Goal: Task Accomplishment & Management: Use online tool/utility

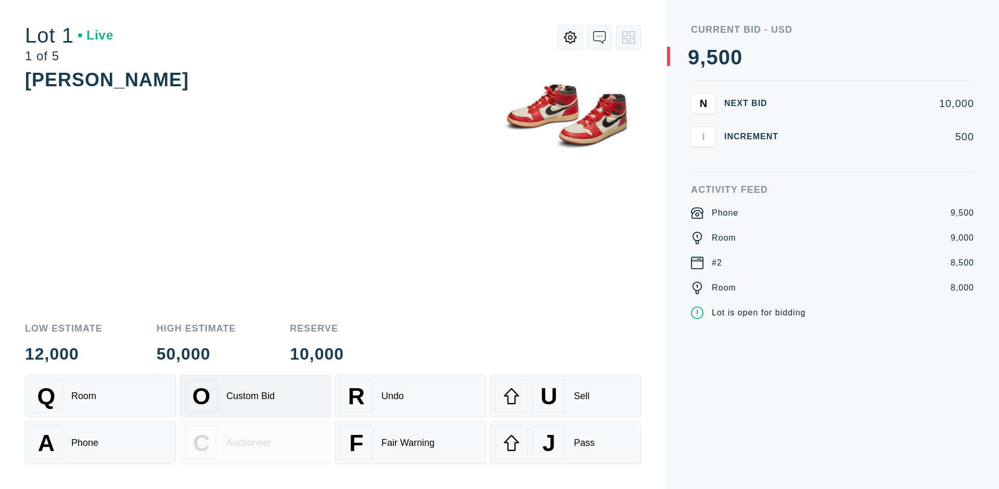
click at [255, 396] on div "Custom Bid" at bounding box center [250, 396] width 48 height 11
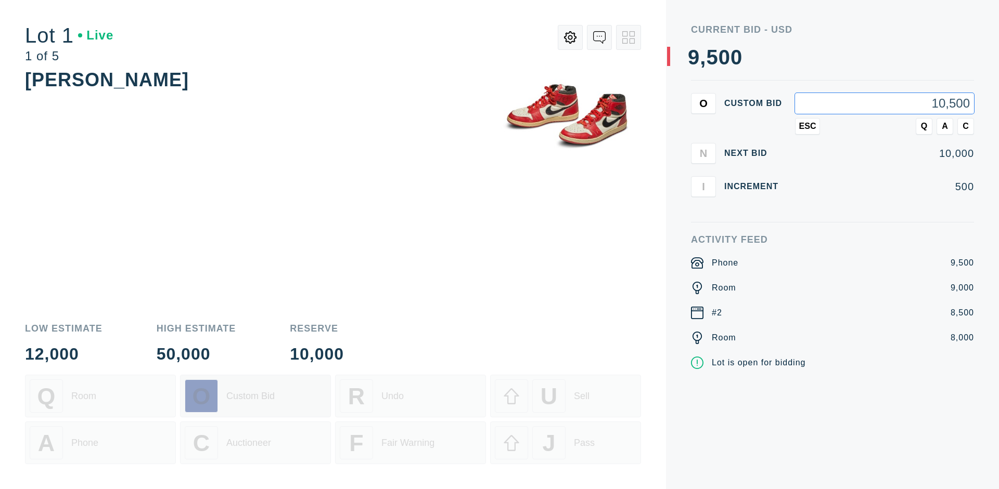
type input "10,500"
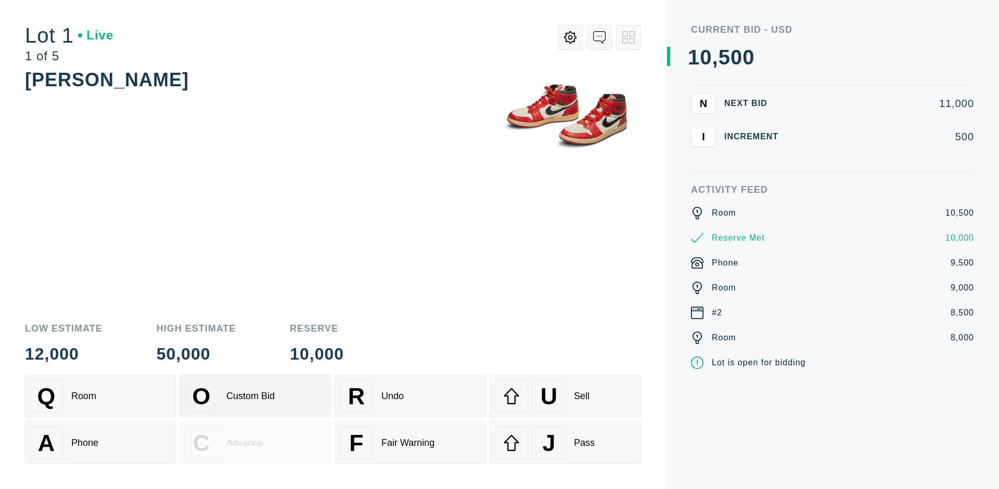
click at [255, 396] on div "Custom Bid" at bounding box center [250, 396] width 48 height 11
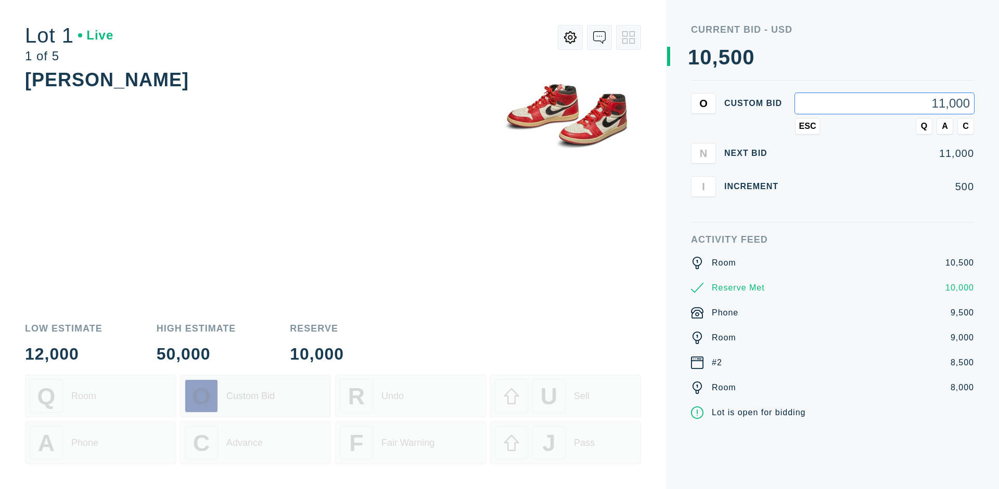
type input "11,000"
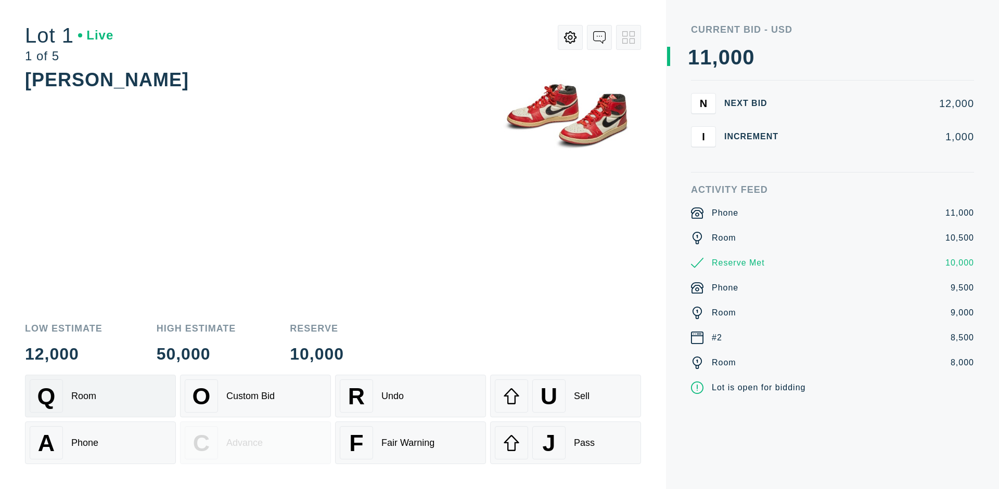
click at [100, 396] on div "Q Room" at bounding box center [100, 396] width 141 height 33
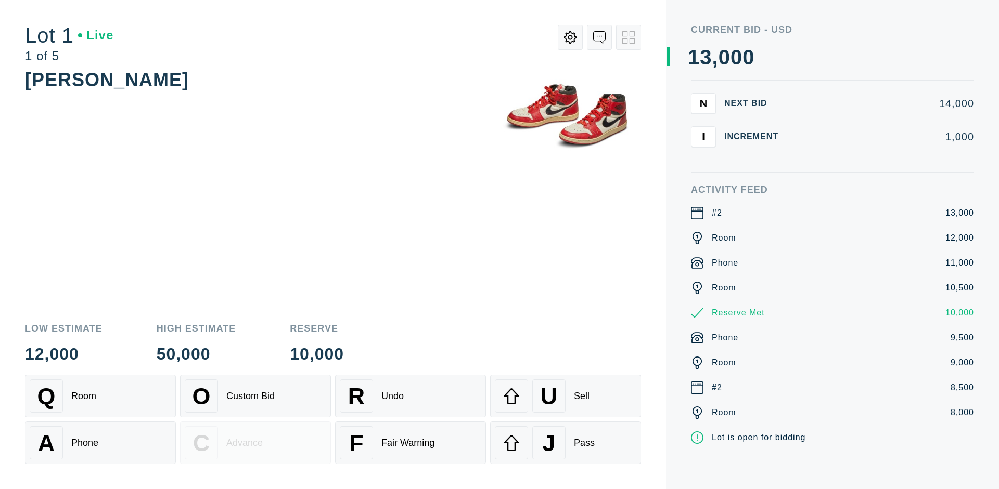
click at [100, 443] on div "A Phone" at bounding box center [100, 443] width 141 height 33
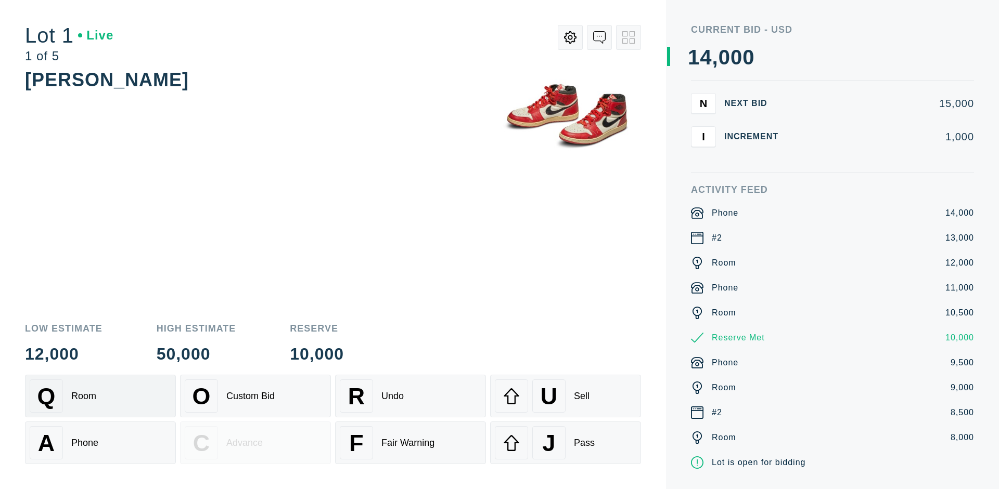
click at [100, 396] on div "Q Room" at bounding box center [100, 396] width 141 height 33
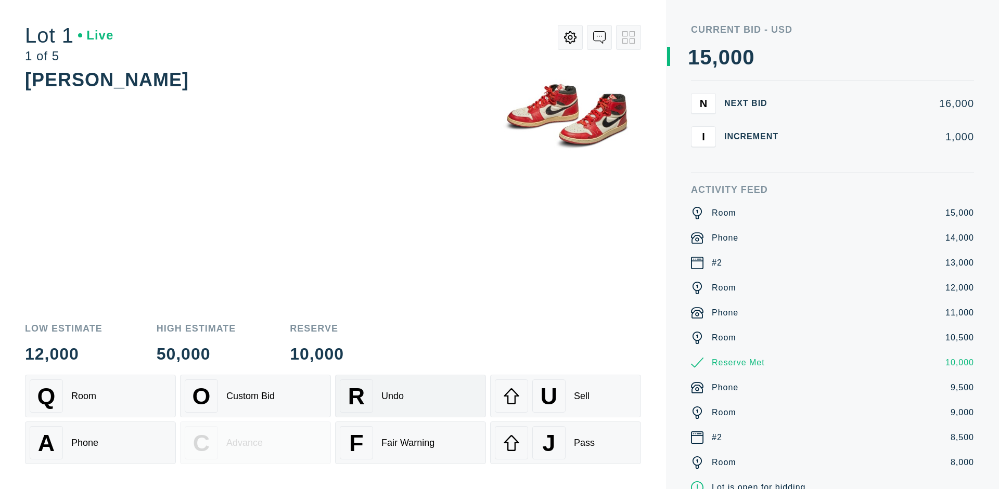
click at [410, 396] on div "R Undo" at bounding box center [410, 396] width 141 height 33
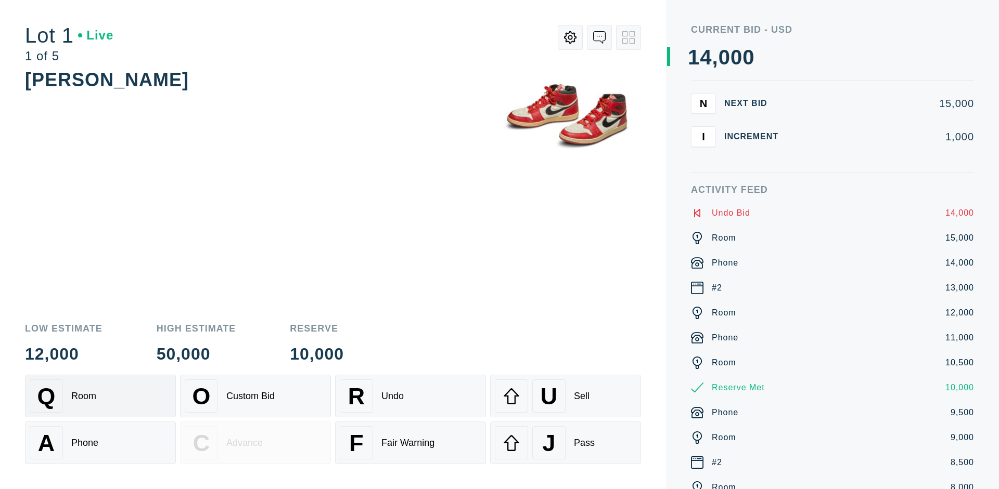
click at [100, 396] on div "Q Room" at bounding box center [100, 396] width 141 height 33
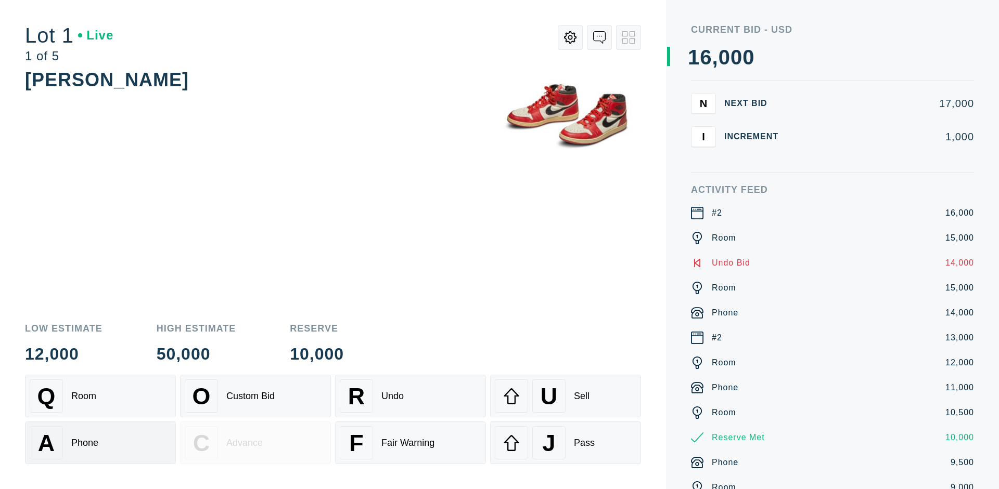
click at [100, 443] on div "A Phone" at bounding box center [100, 443] width 141 height 33
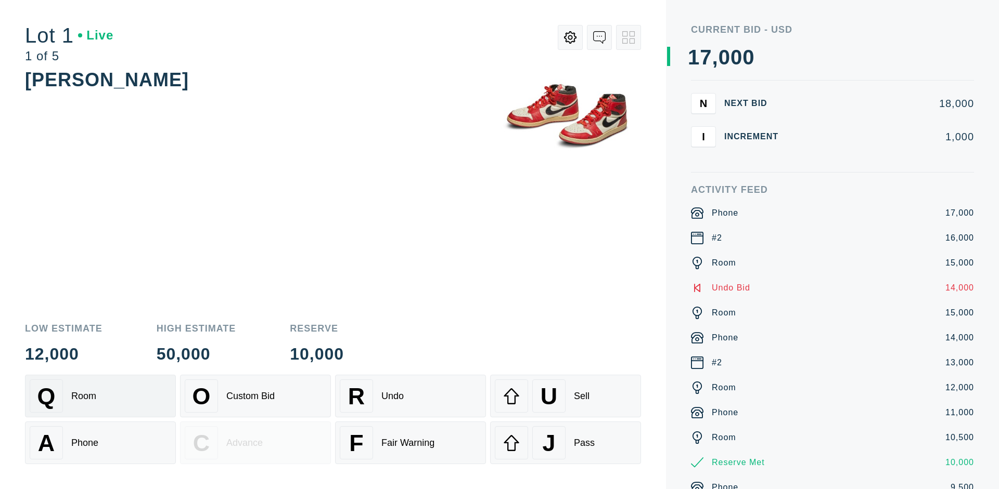
click at [100, 396] on div "Q Room" at bounding box center [100, 396] width 141 height 33
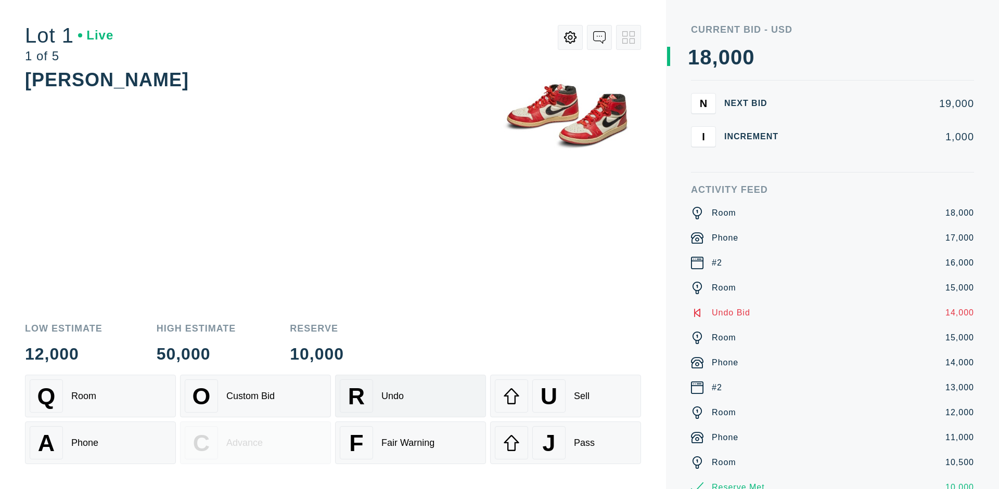
click at [410, 396] on div "R Undo" at bounding box center [410, 396] width 141 height 33
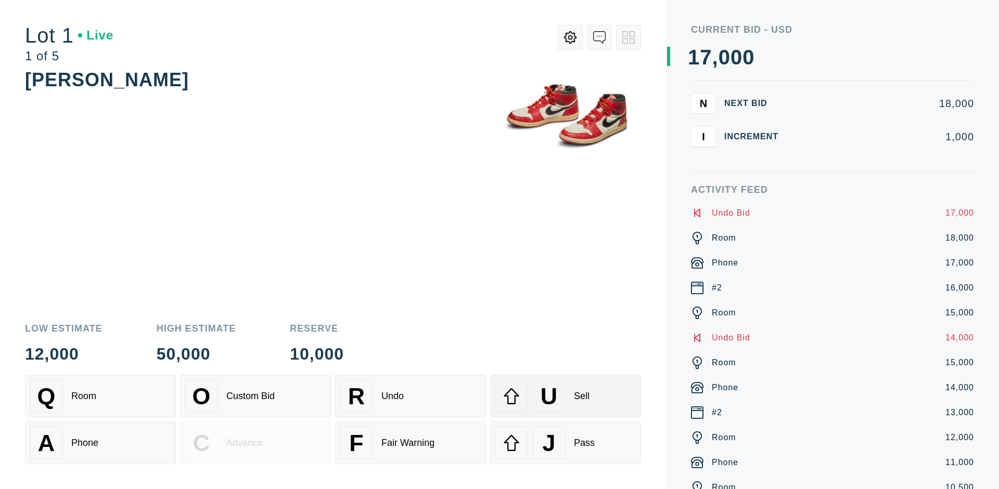
click at [565, 396] on div "U Sell" at bounding box center [565, 396] width 141 height 33
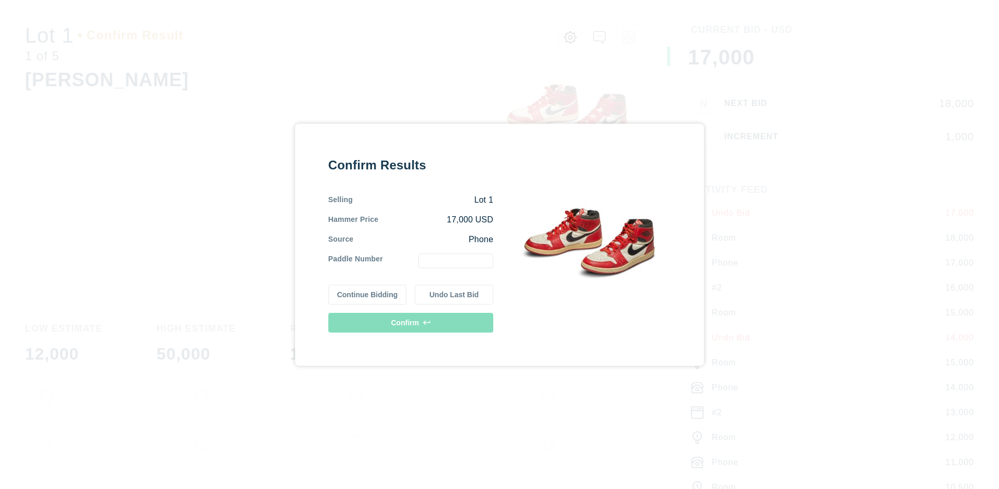
click at [368, 294] on button "Continue Bidding" at bounding box center [367, 295] width 79 height 20
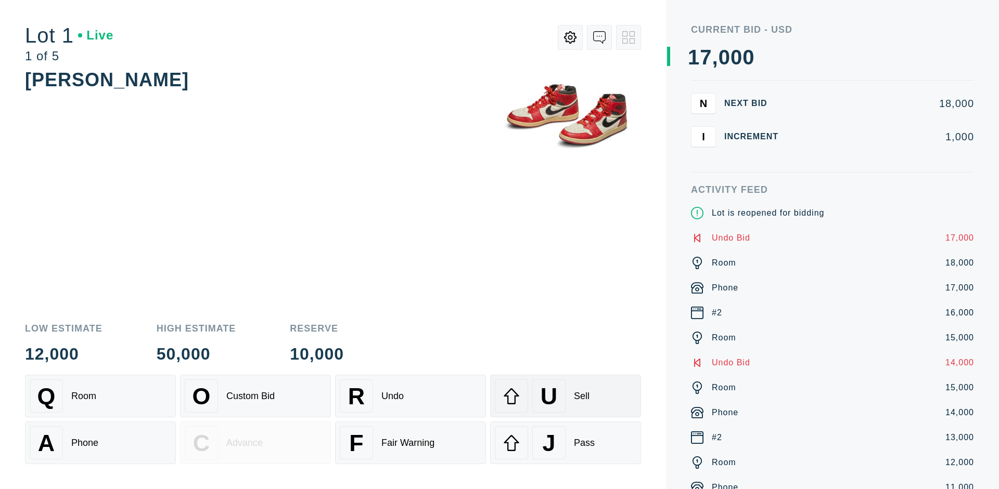
click at [565, 396] on div "U Sell" at bounding box center [565, 396] width 141 height 33
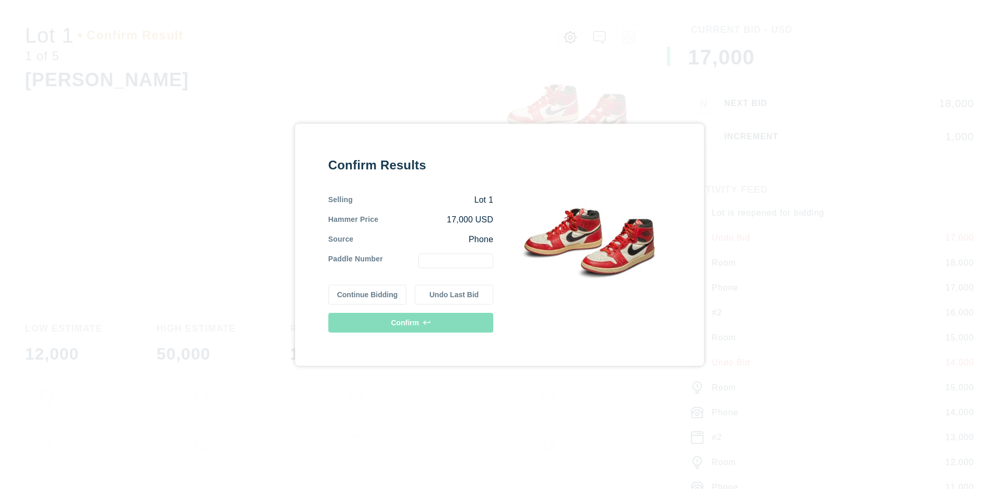
click at [454, 294] on button "Undo Last Bid" at bounding box center [454, 295] width 79 height 20
click at [368, 294] on button "Continue Bidding" at bounding box center [367, 295] width 79 height 20
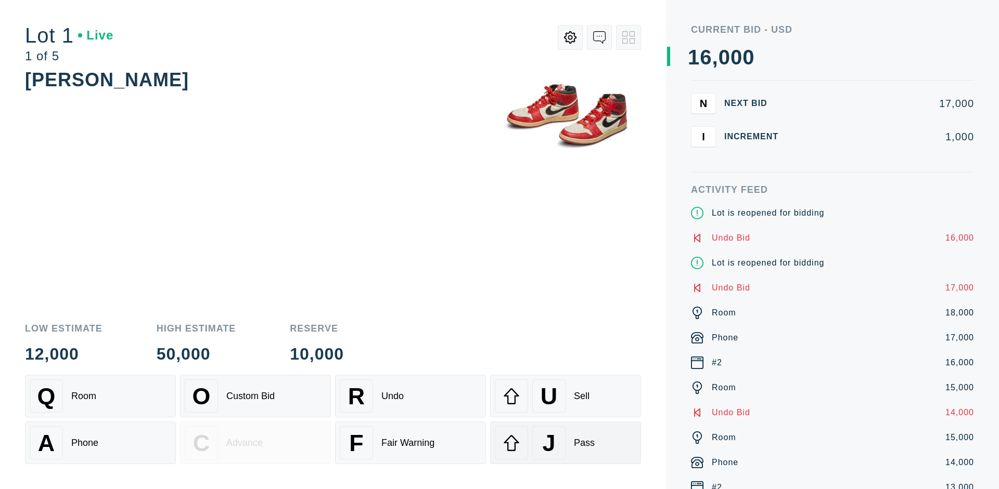
click at [565, 443] on div "J Pass" at bounding box center [565, 443] width 141 height 33
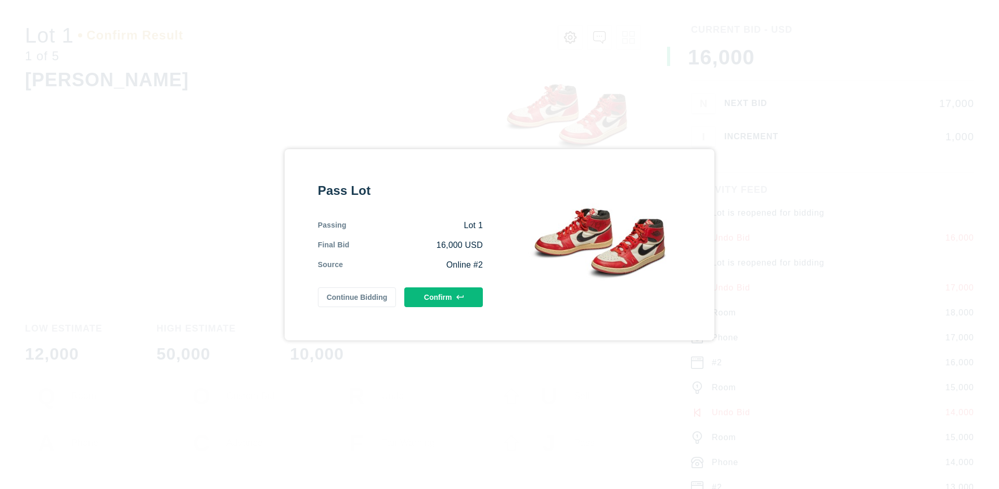
click at [444, 297] on button "Confirm" at bounding box center [443, 298] width 79 height 20
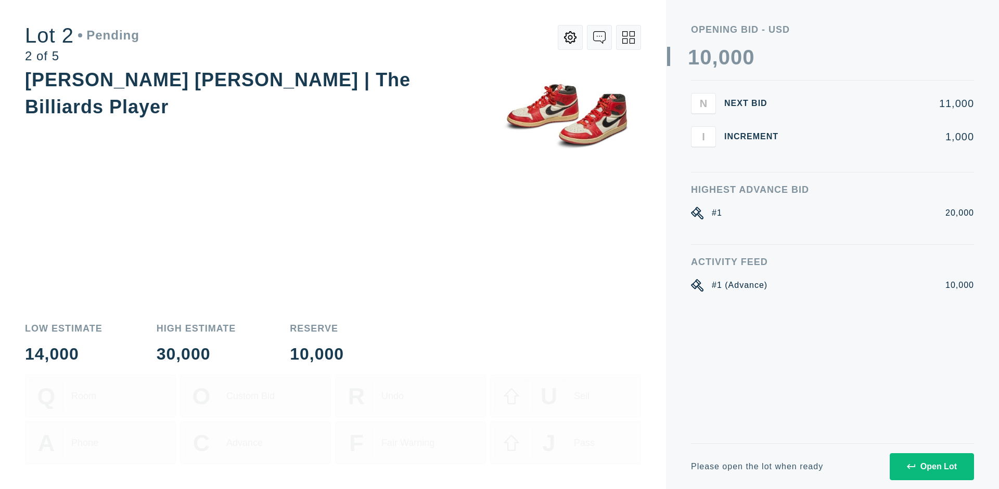
click at [931, 467] on div "Open Lot" at bounding box center [932, 466] width 50 height 9
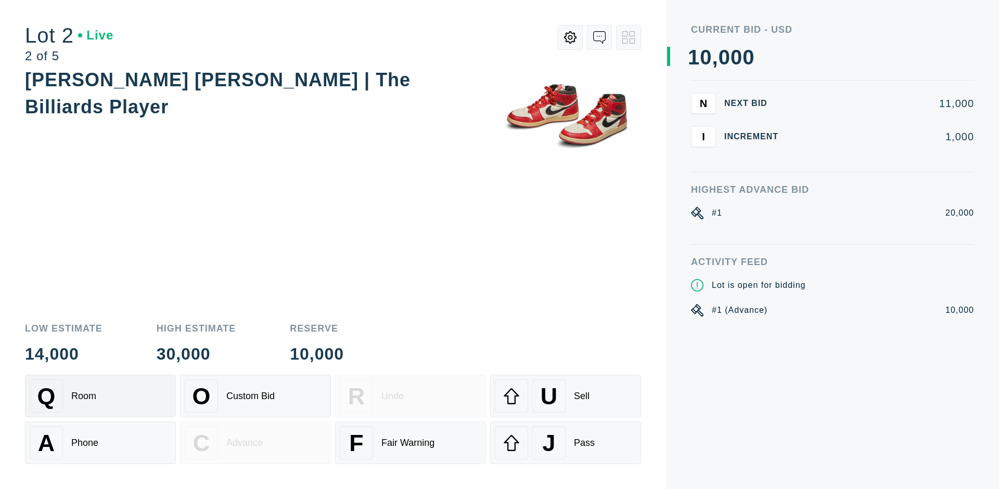
click at [100, 396] on div "Q Room" at bounding box center [100, 396] width 141 height 33
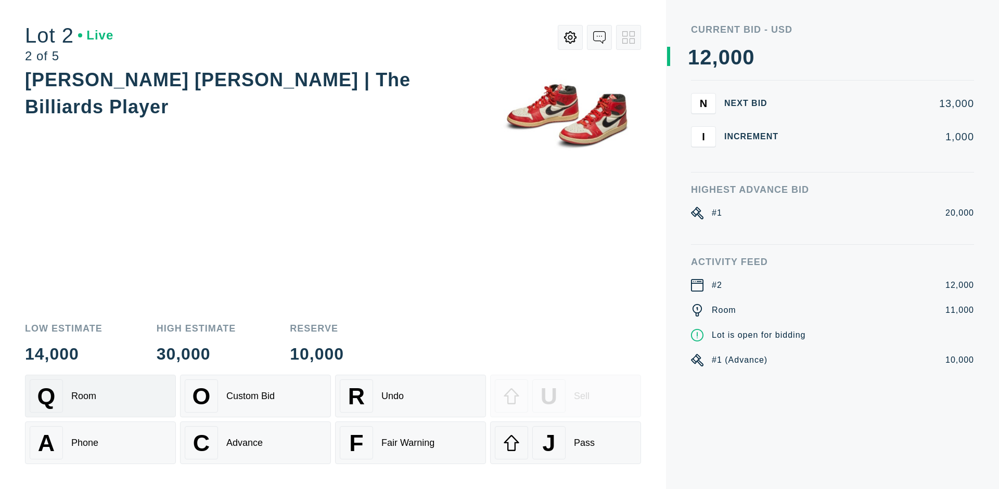
click at [255, 443] on div "Advance" at bounding box center [244, 443] width 36 height 11
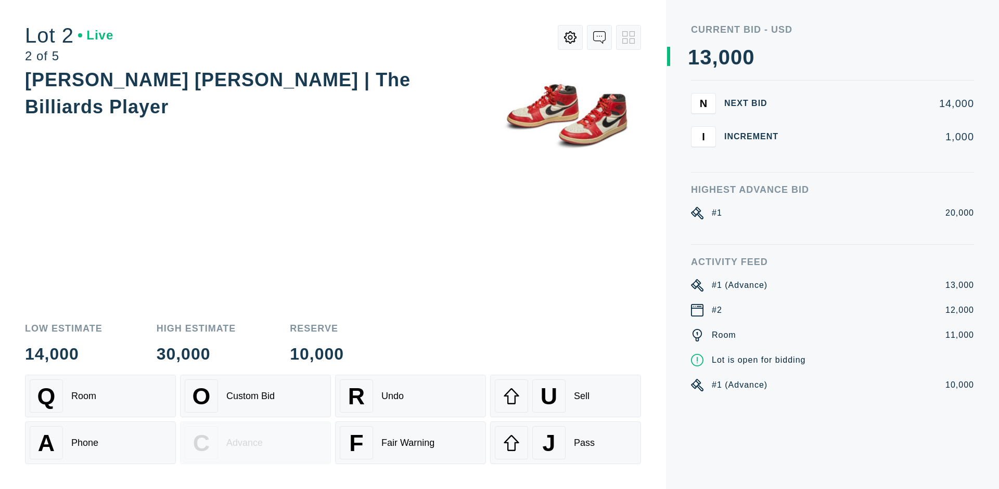
click at [565, 396] on div "U Sell" at bounding box center [565, 396] width 141 height 33
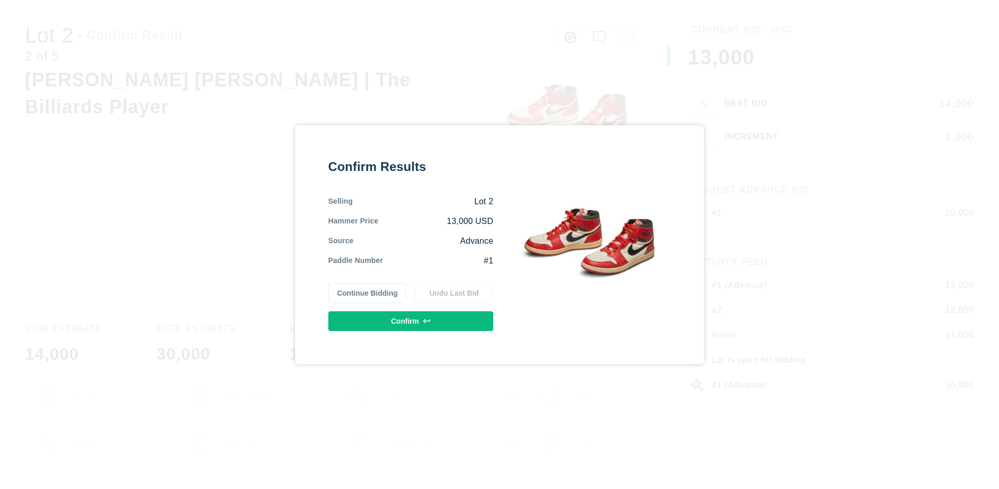
click at [411, 321] on button "Confirm" at bounding box center [410, 322] width 165 height 20
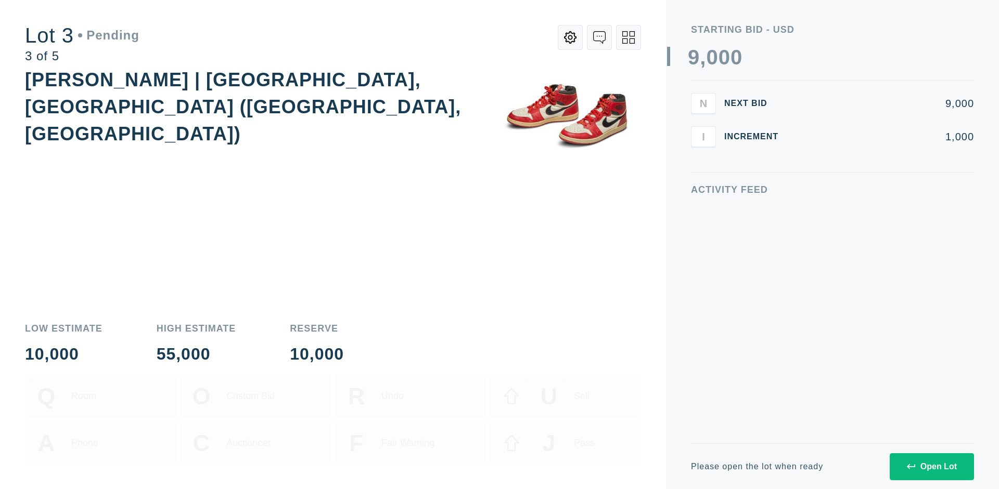
click at [931, 467] on div "Open Lot" at bounding box center [932, 466] width 50 height 9
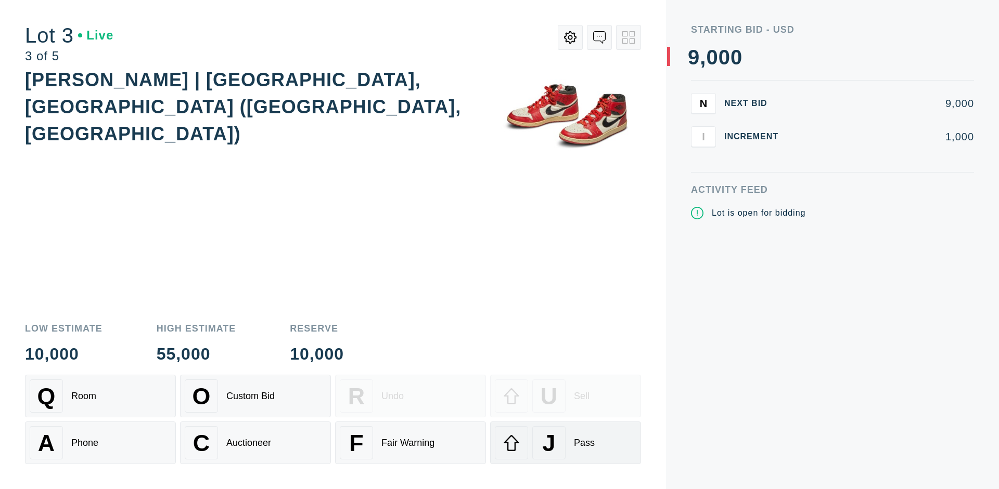
click at [565, 443] on div "J Pass" at bounding box center [565, 443] width 141 height 33
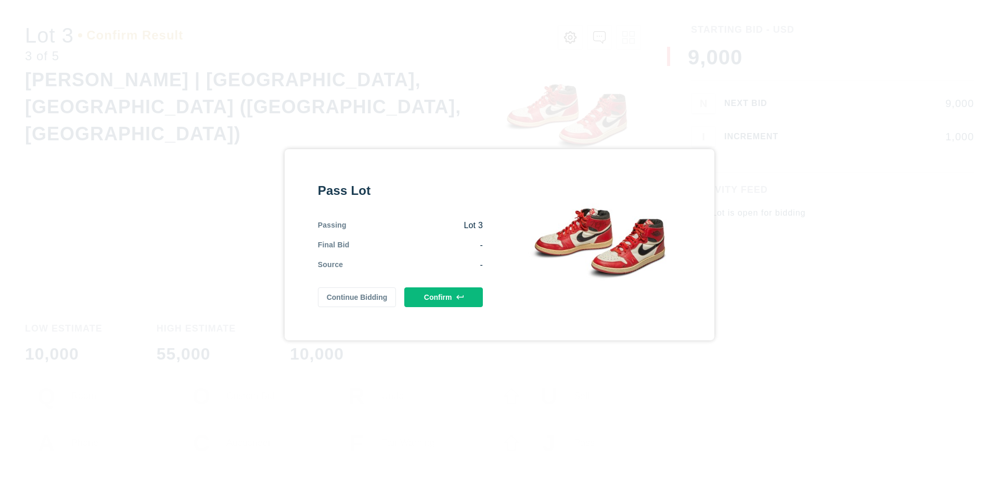
click at [444, 297] on button "Confirm" at bounding box center [443, 298] width 79 height 20
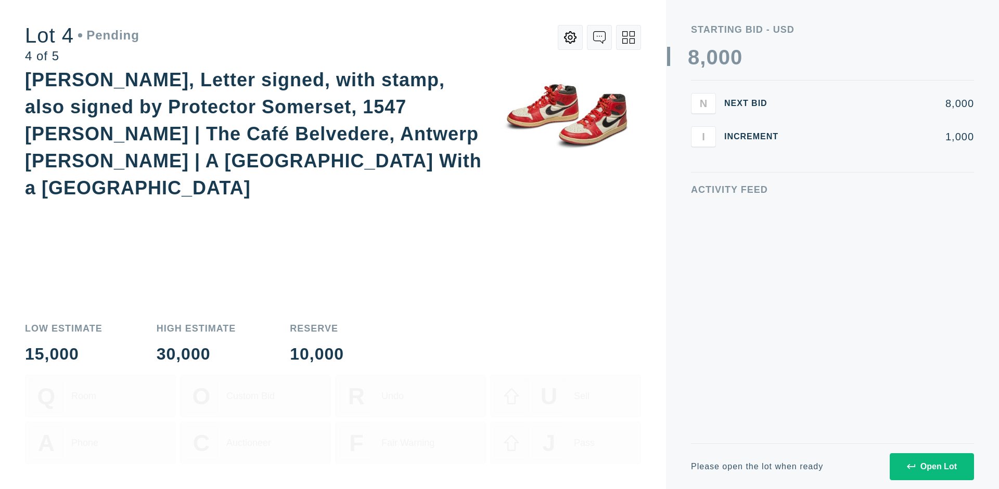
click at [931, 467] on div "Open Lot" at bounding box center [932, 466] width 50 height 9
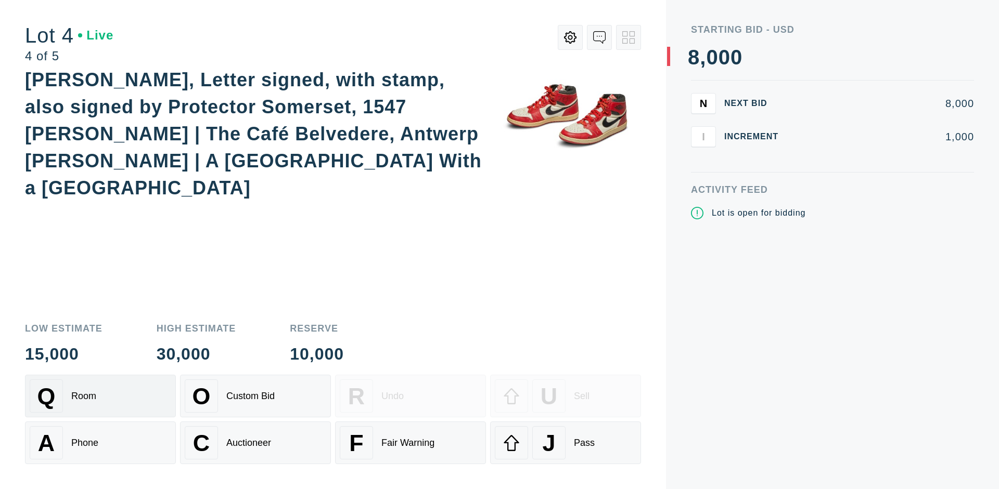
click at [100, 396] on div "Q Room" at bounding box center [100, 396] width 141 height 33
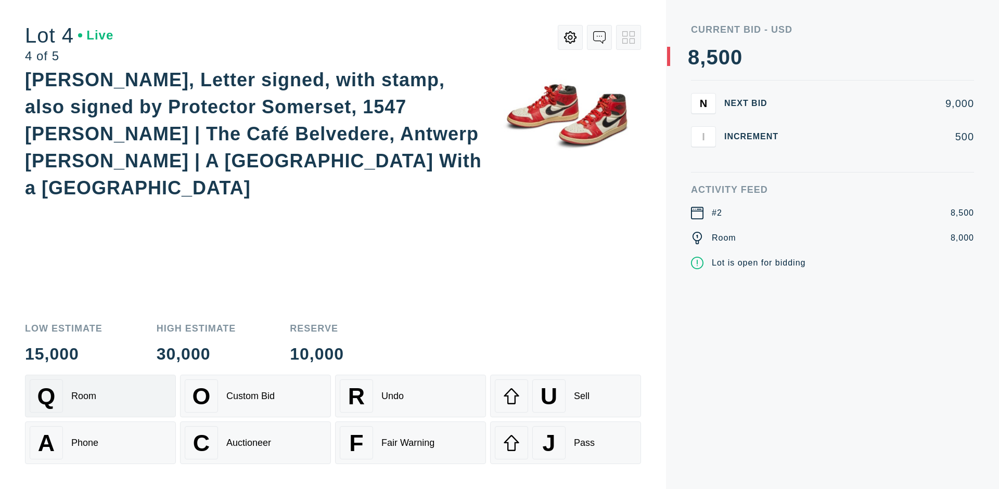
click at [255, 443] on div "Auctioneer" at bounding box center [248, 443] width 45 height 11
click at [565, 443] on div "J Pass" at bounding box center [565, 443] width 141 height 33
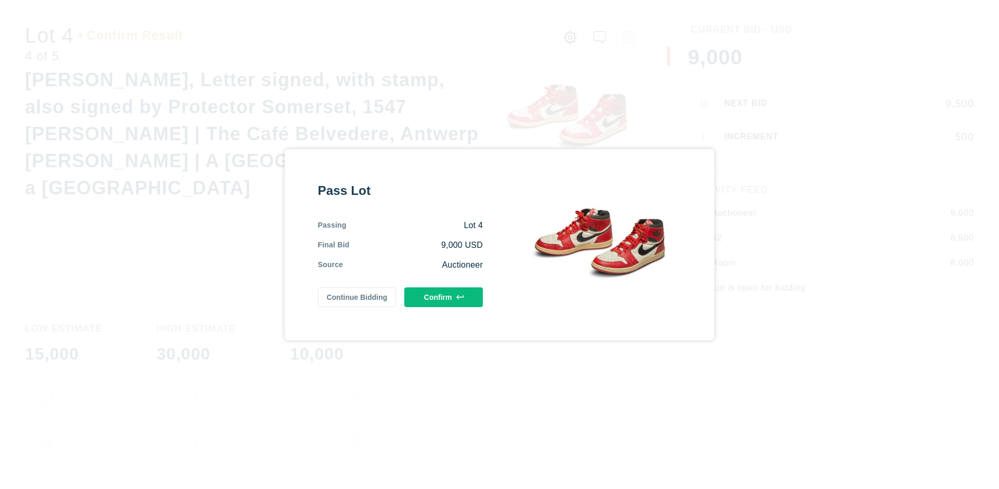
click at [444, 297] on button "Confirm" at bounding box center [443, 298] width 79 height 20
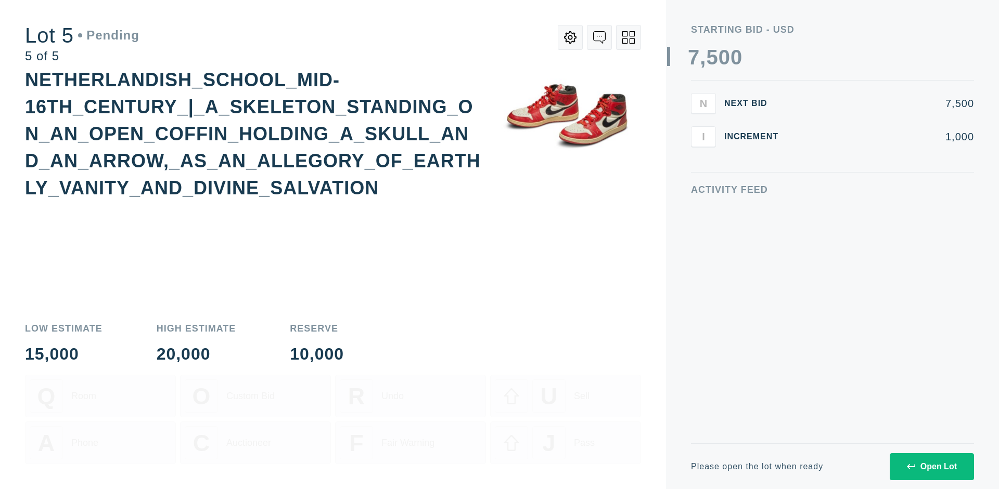
click at [931, 467] on div "Open Lot" at bounding box center [932, 466] width 50 height 9
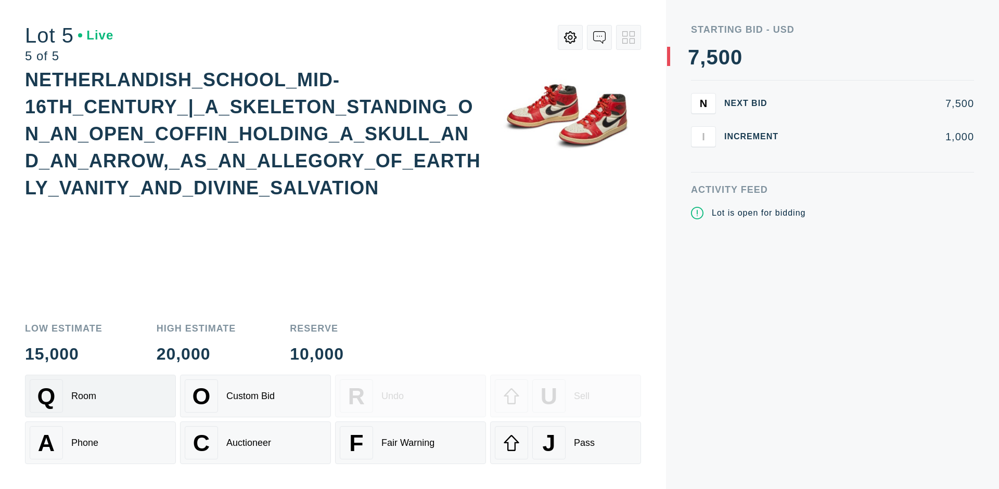
click at [100, 396] on div "Q Room" at bounding box center [100, 396] width 141 height 33
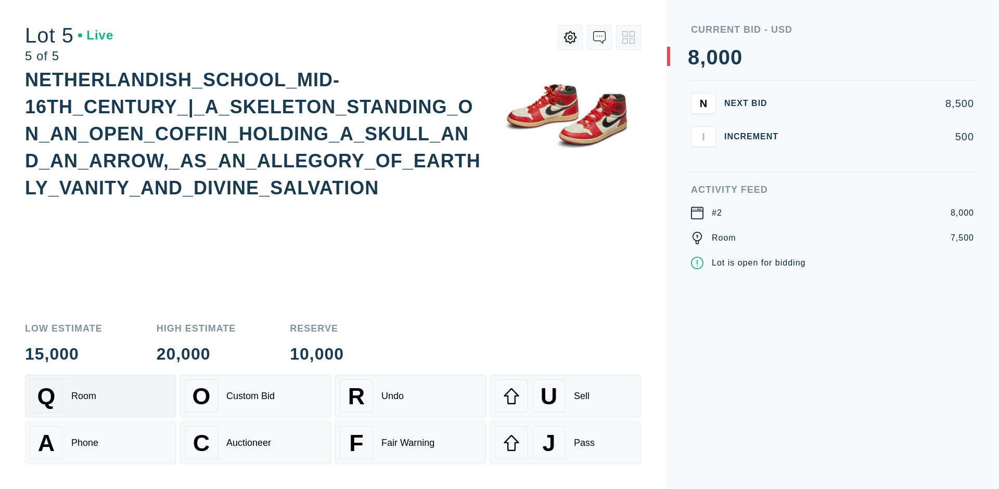
click at [100, 396] on div "Q Room" at bounding box center [100, 396] width 141 height 33
click at [565, 396] on div "U Sell" at bounding box center [565, 396] width 141 height 33
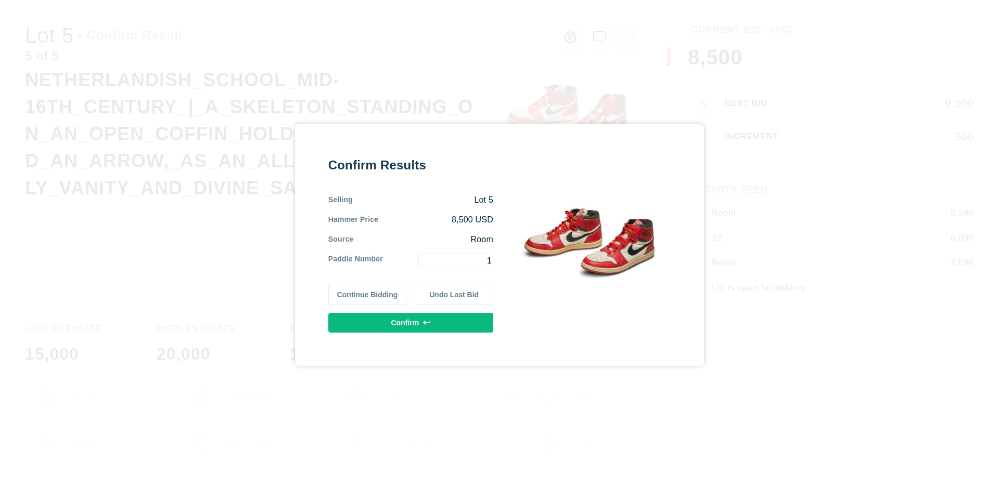
type input "1"
click at [411, 322] on button "Confirm" at bounding box center [410, 323] width 165 height 20
